Goal: Register for event/course

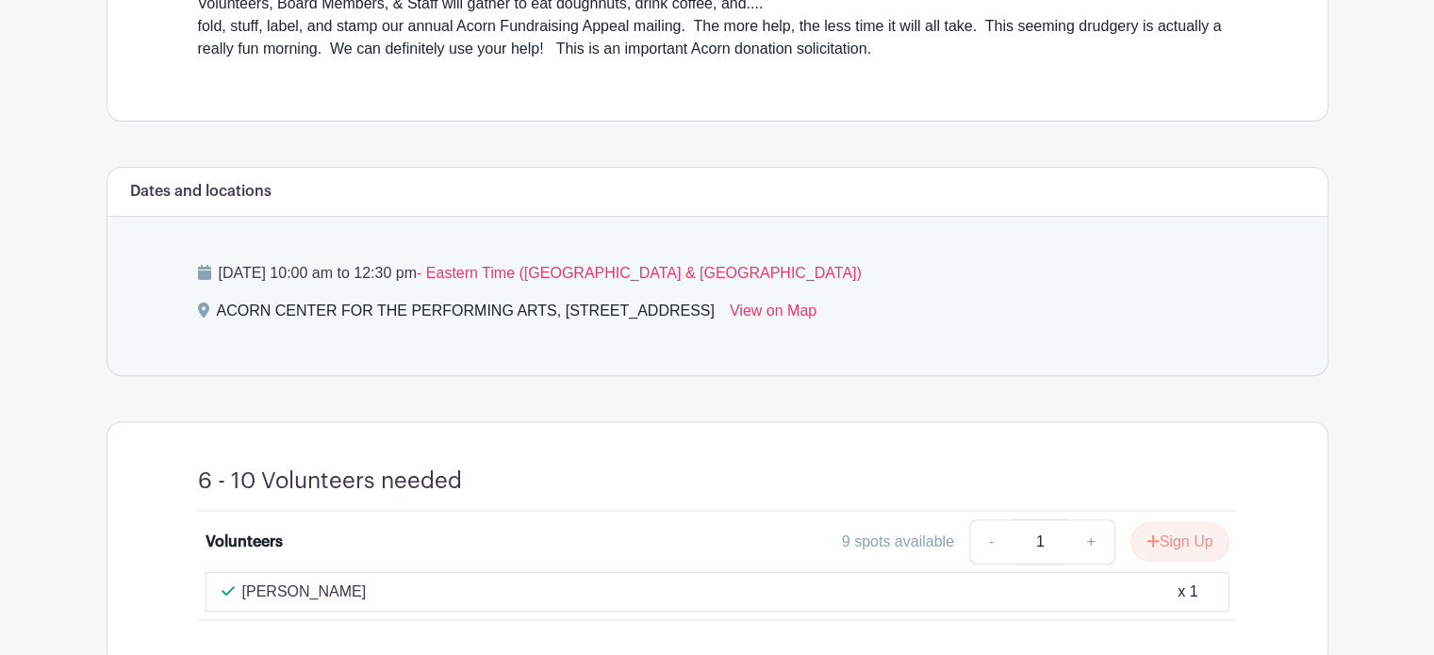
scroll to position [718, 0]
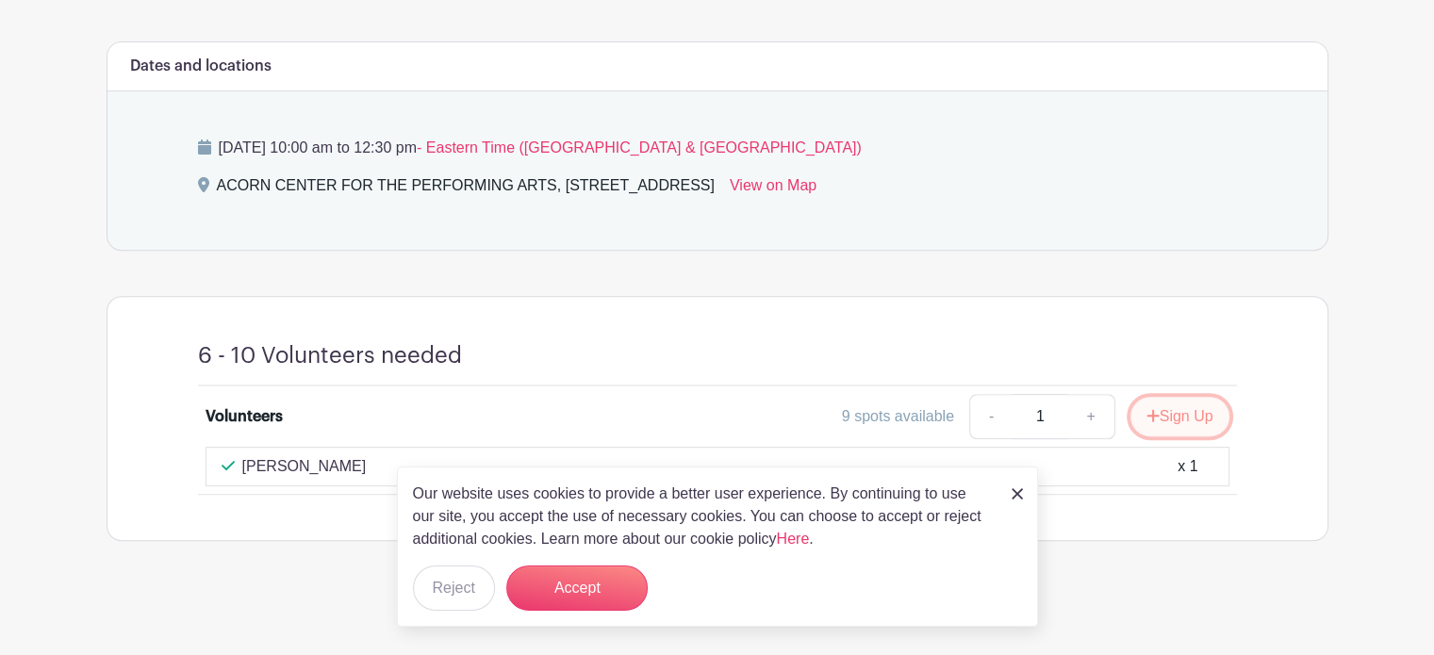
click at [1159, 422] on button "Sign Up" at bounding box center [1180, 417] width 99 height 40
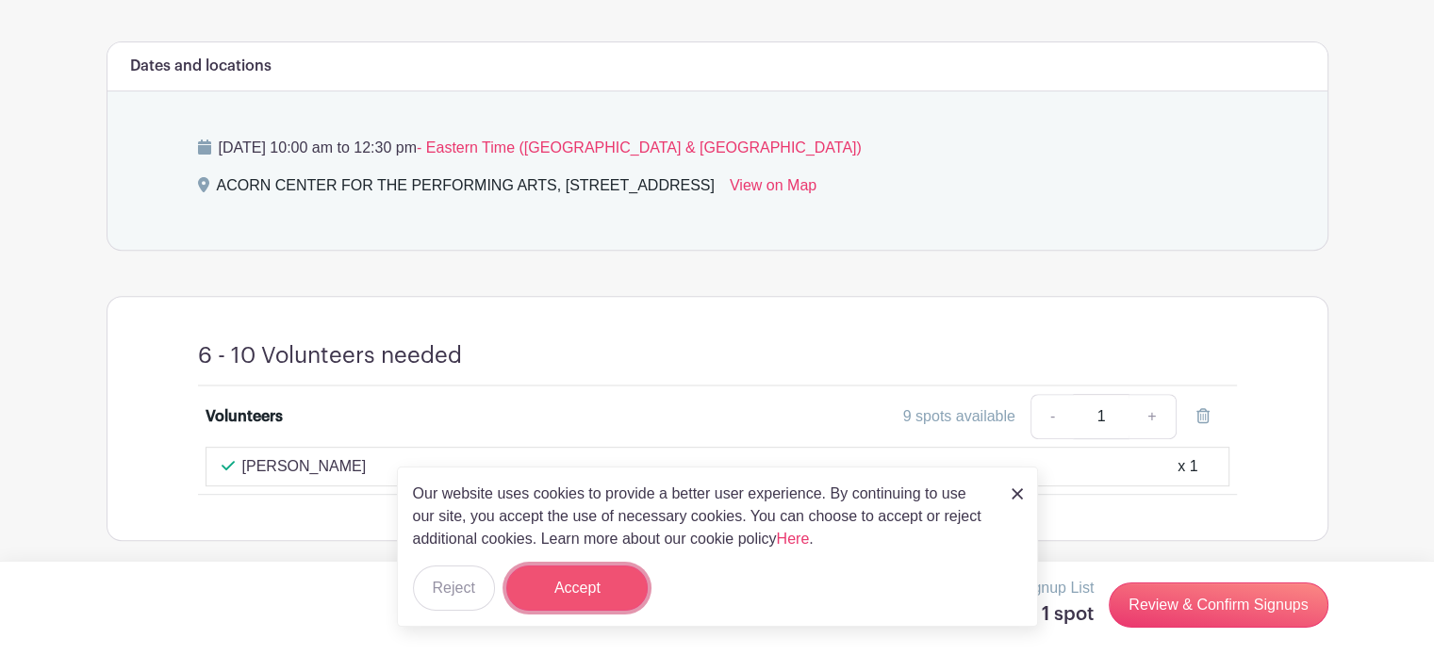
click at [528, 584] on button "Accept" at bounding box center [576, 588] width 141 height 45
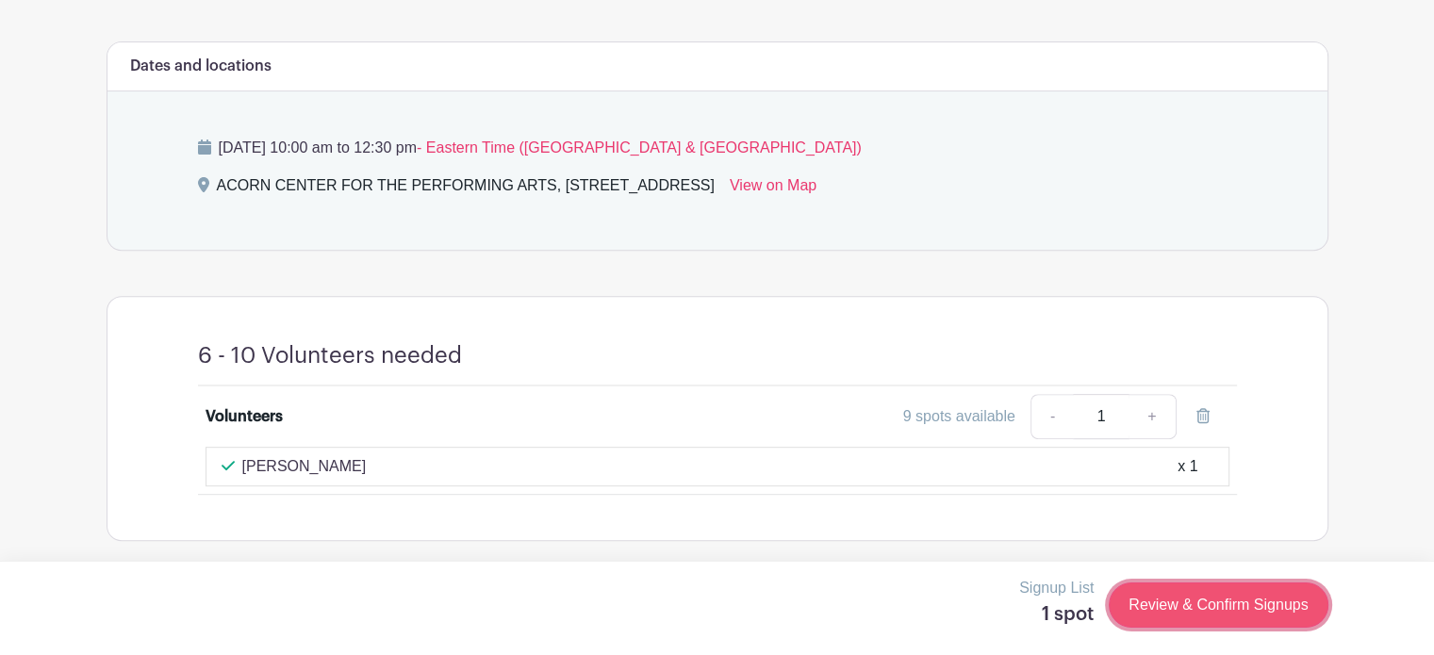
click at [1211, 598] on link "Review & Confirm Signups" at bounding box center [1218, 605] width 219 height 45
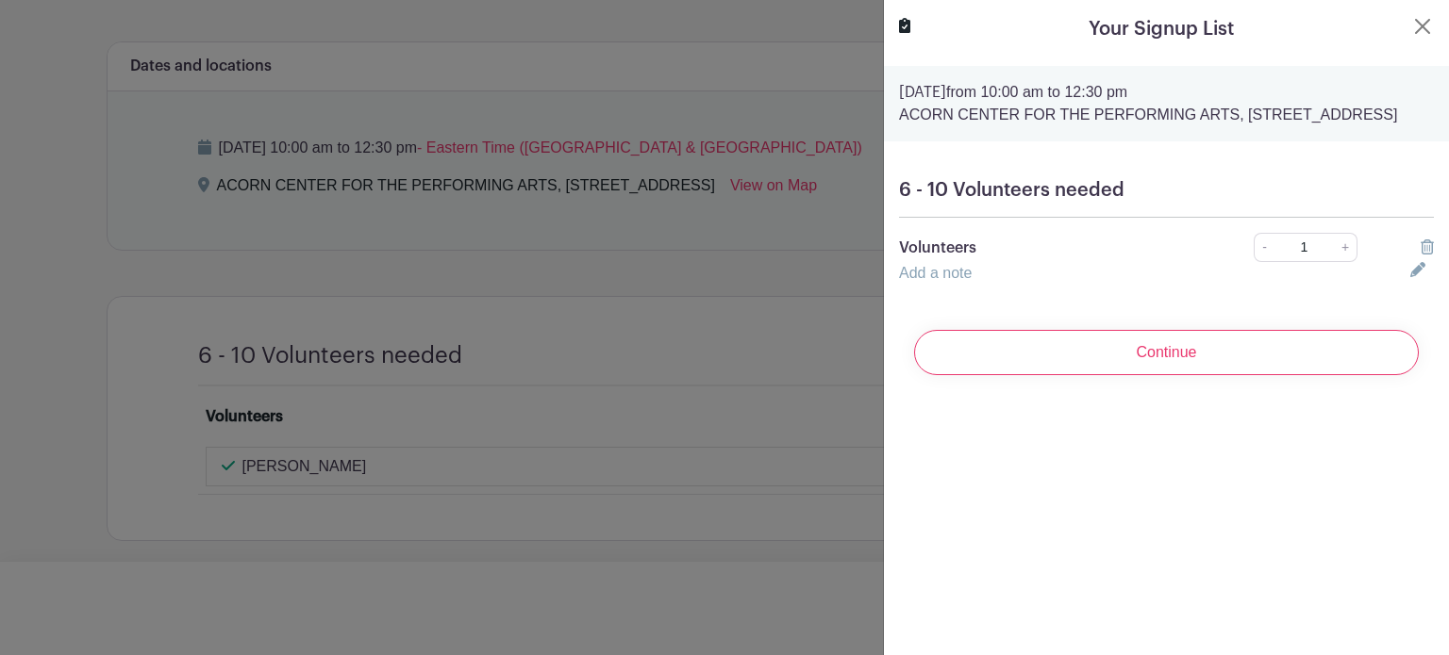
click at [1162, 300] on div "6 - 10 Volunteers needed Volunteers - 1 + Add a note" at bounding box center [1166, 232] width 565 height 136
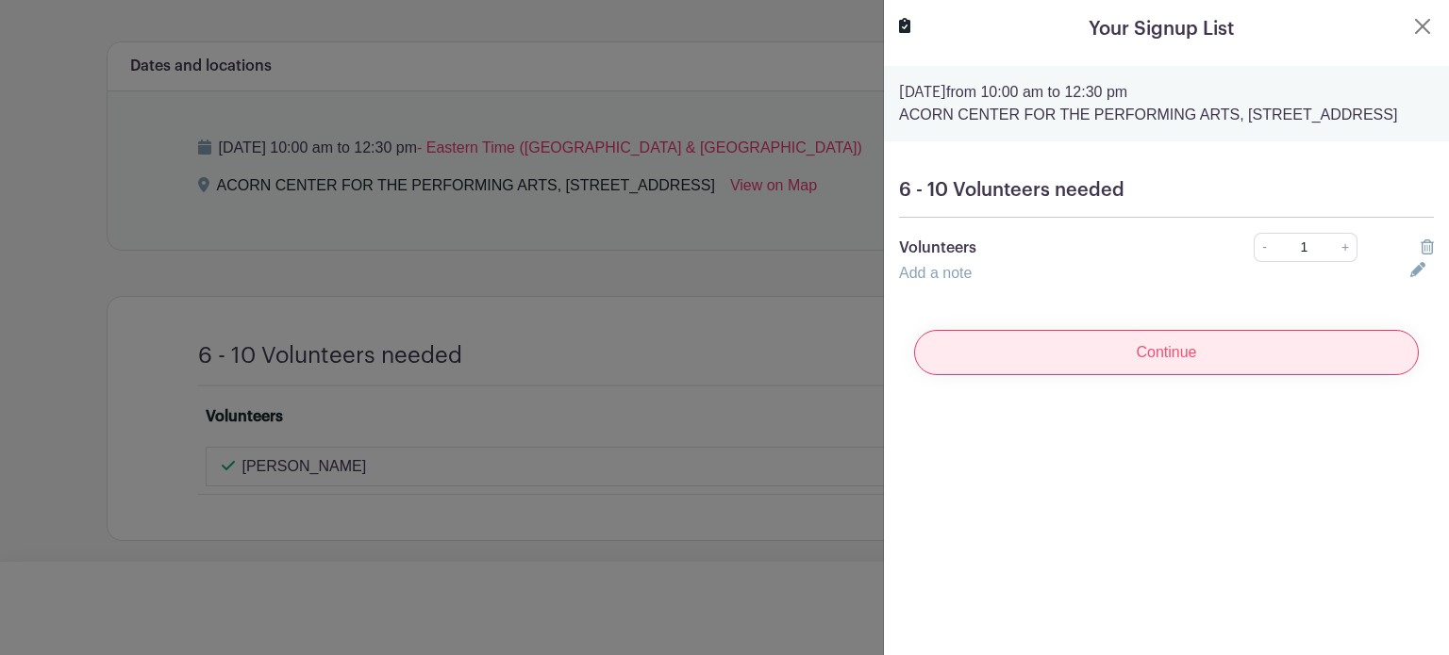
click at [1128, 375] on input "Continue" at bounding box center [1166, 352] width 505 height 45
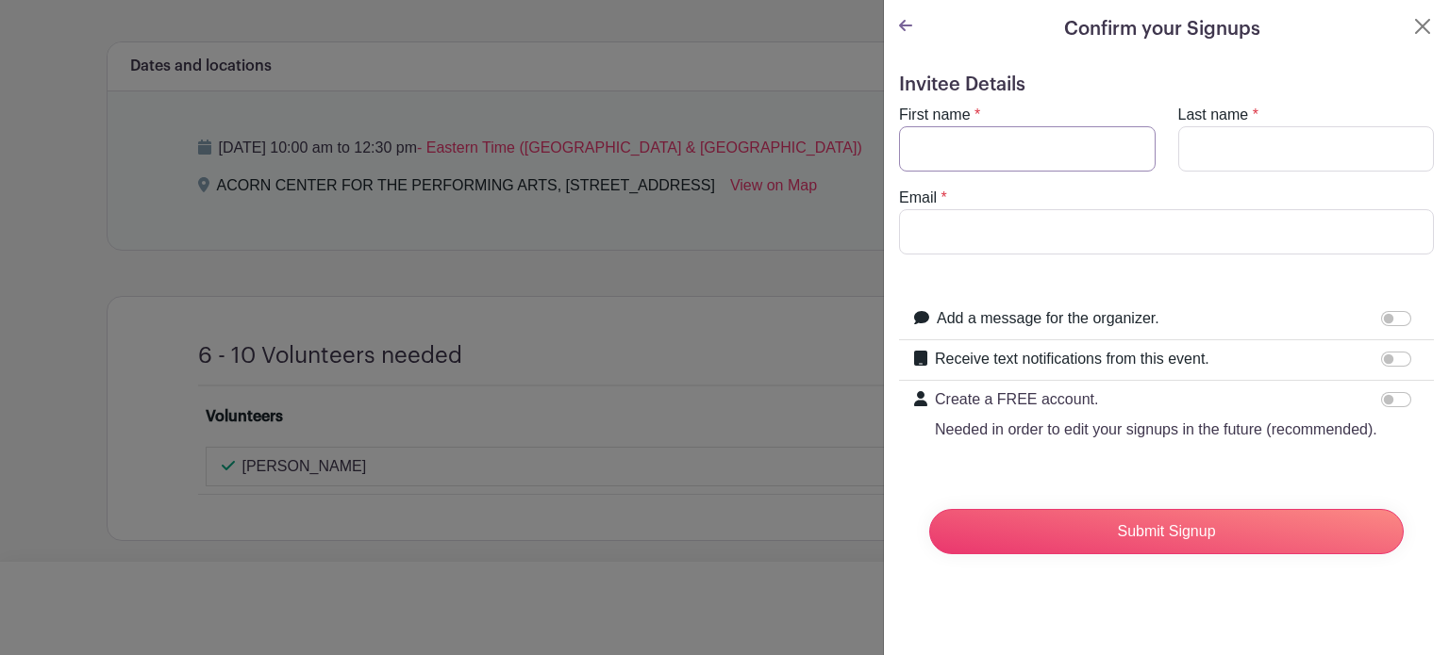
click at [1047, 150] on input "First name" at bounding box center [1027, 148] width 257 height 45
type input "[PERSON_NAME]"
type input "[EMAIL_ADDRESS][DOMAIN_NAME]"
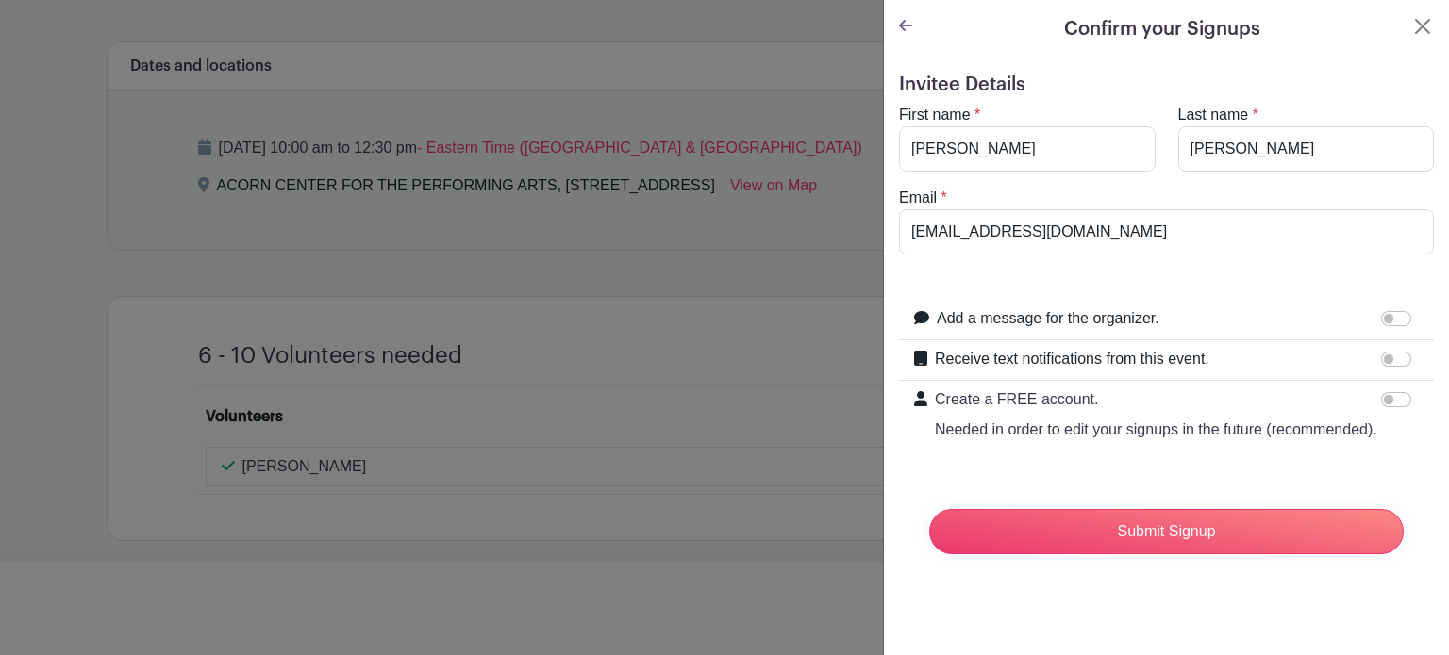
click at [1135, 483] on form "Invitee Details First name * [PERSON_NAME] Last name * [PERSON_NAME] Email * [E…" at bounding box center [1166, 322] width 535 height 496
click at [1154, 546] on input "Submit Signup" at bounding box center [1166, 531] width 474 height 45
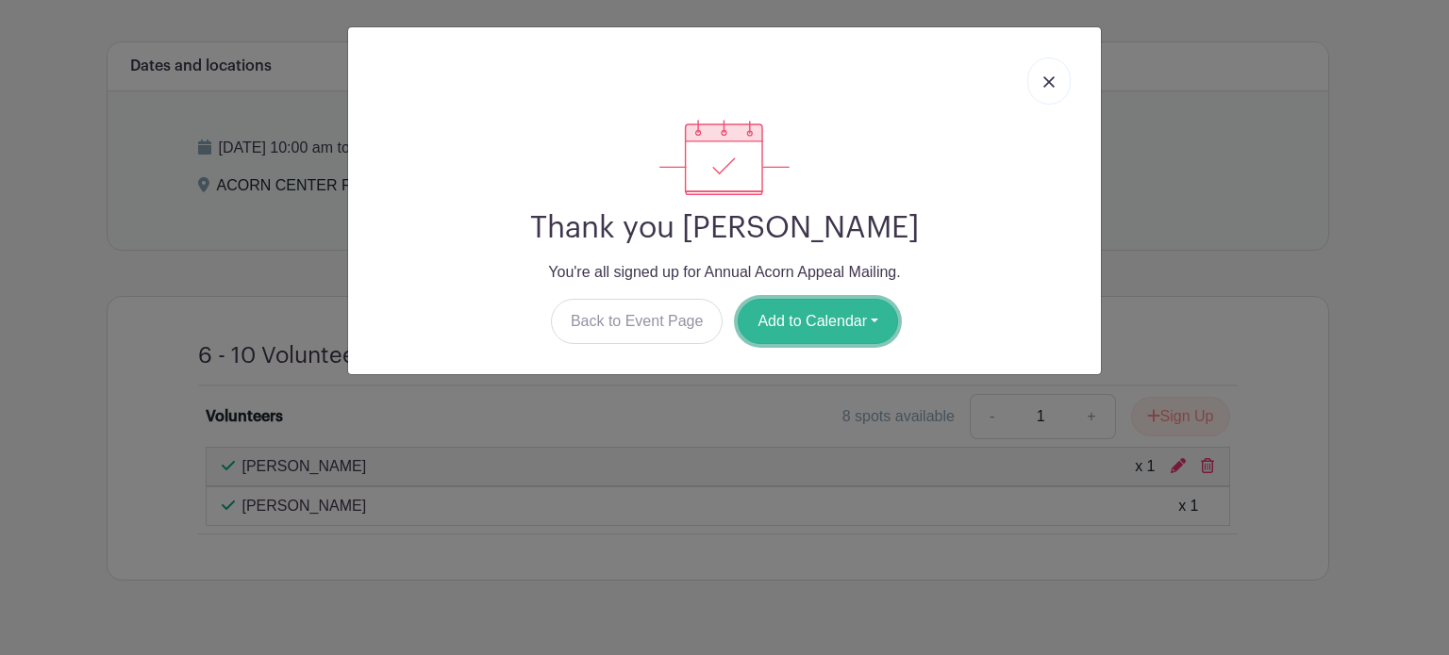
click at [848, 327] on button "Add to Calendar" at bounding box center [817, 321] width 160 height 45
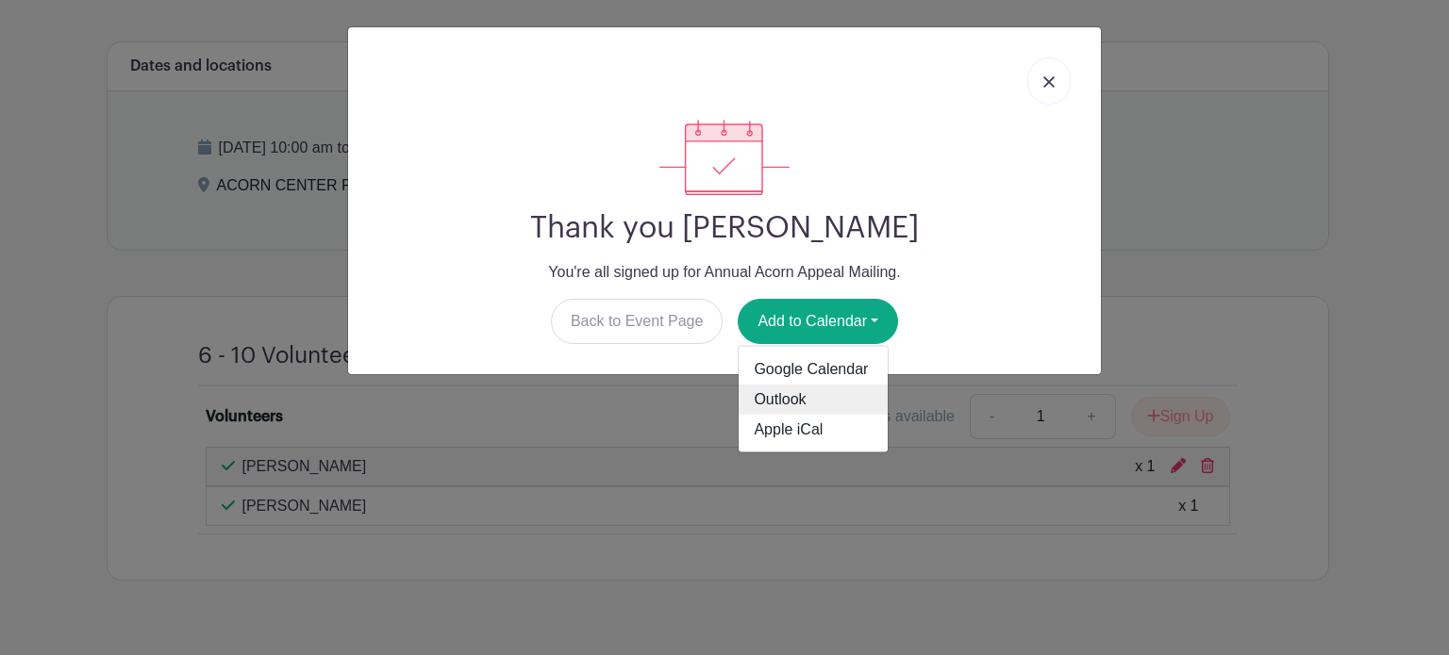
click at [796, 391] on link "Outlook" at bounding box center [812, 400] width 149 height 30
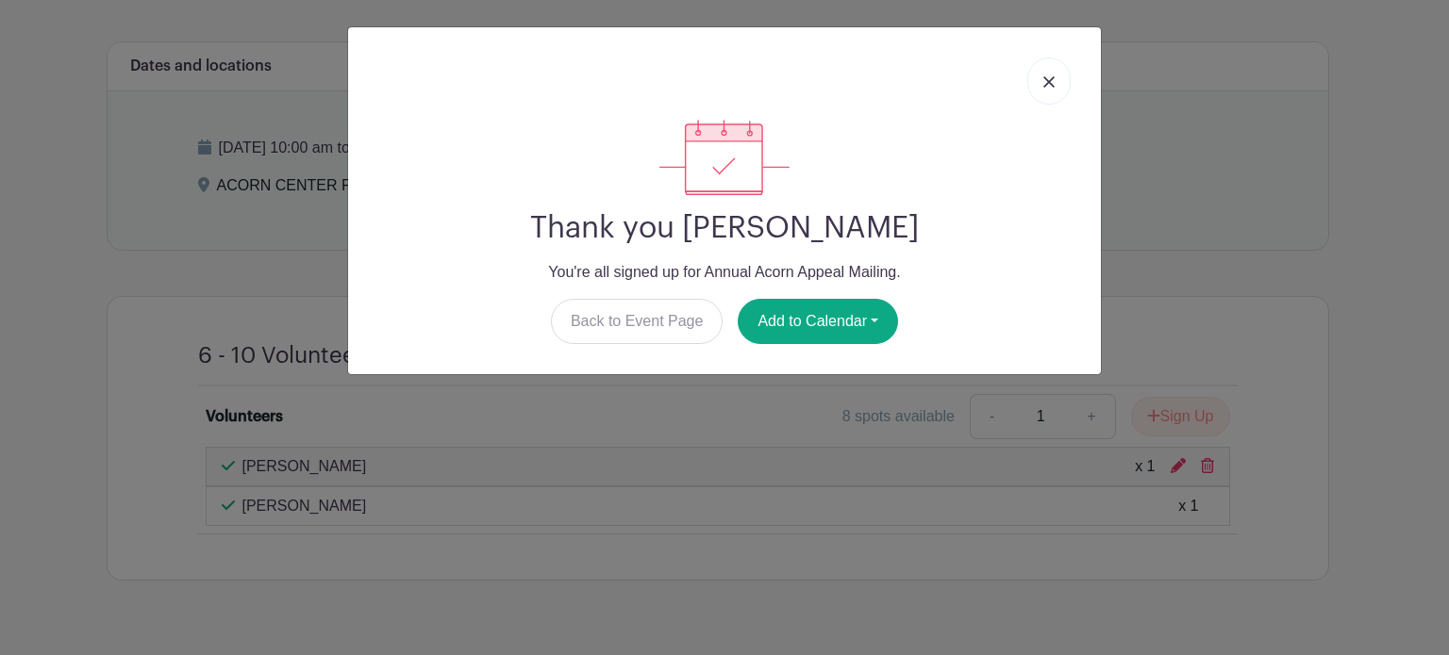
click at [1355, 208] on div "Thank you [PERSON_NAME] You're all signed up for Annual Acorn Appeal Mailing. B…" at bounding box center [724, 327] width 1449 height 655
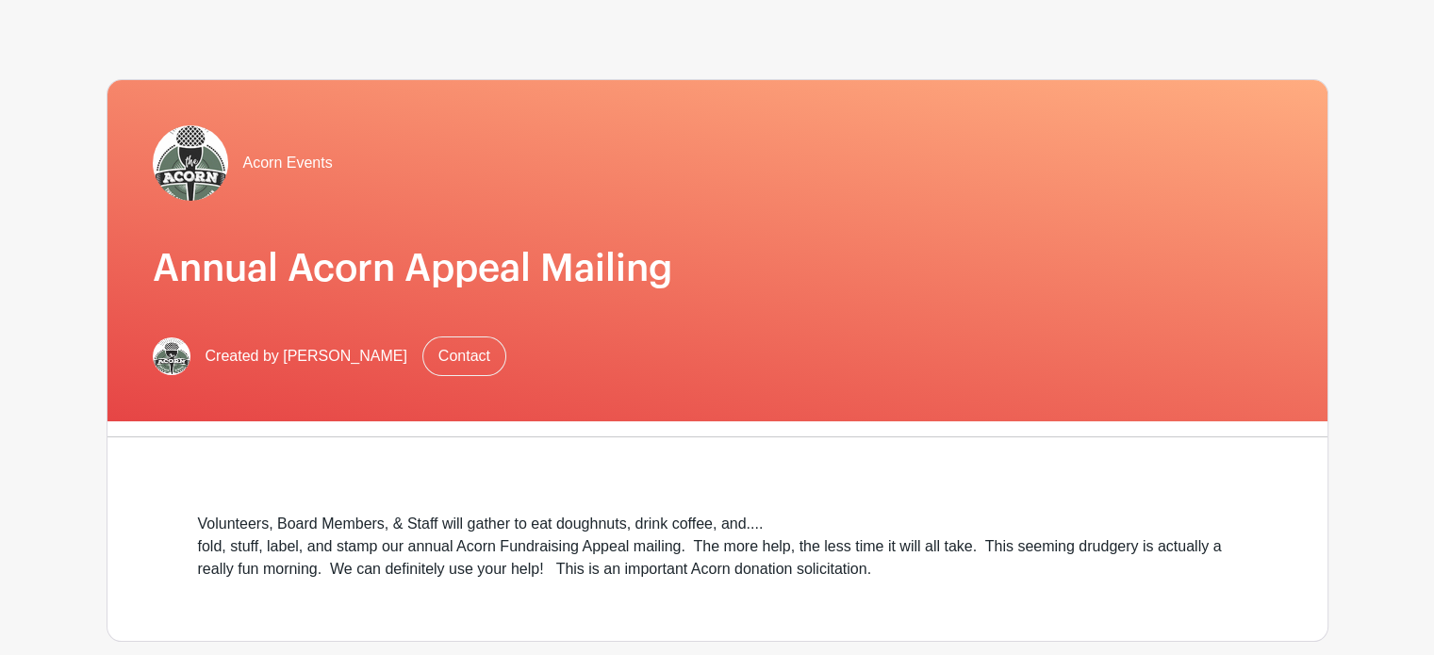
scroll to position [0, 0]
